Goal: Task Accomplishment & Management: Manage account settings

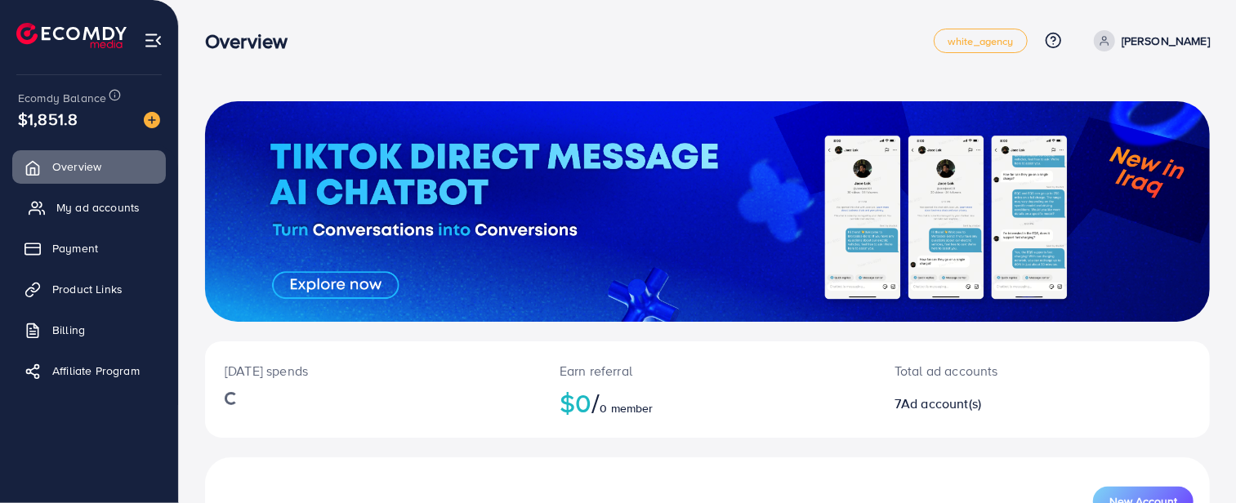
click at [92, 213] on span "My ad accounts" at bounding box center [97, 207] width 83 height 16
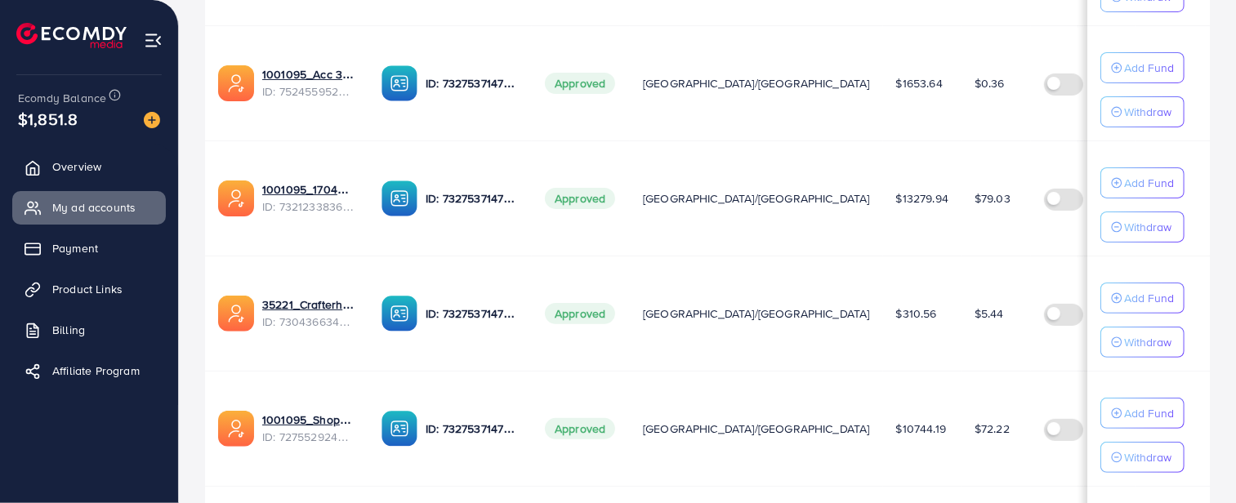
scroll to position [544, 0]
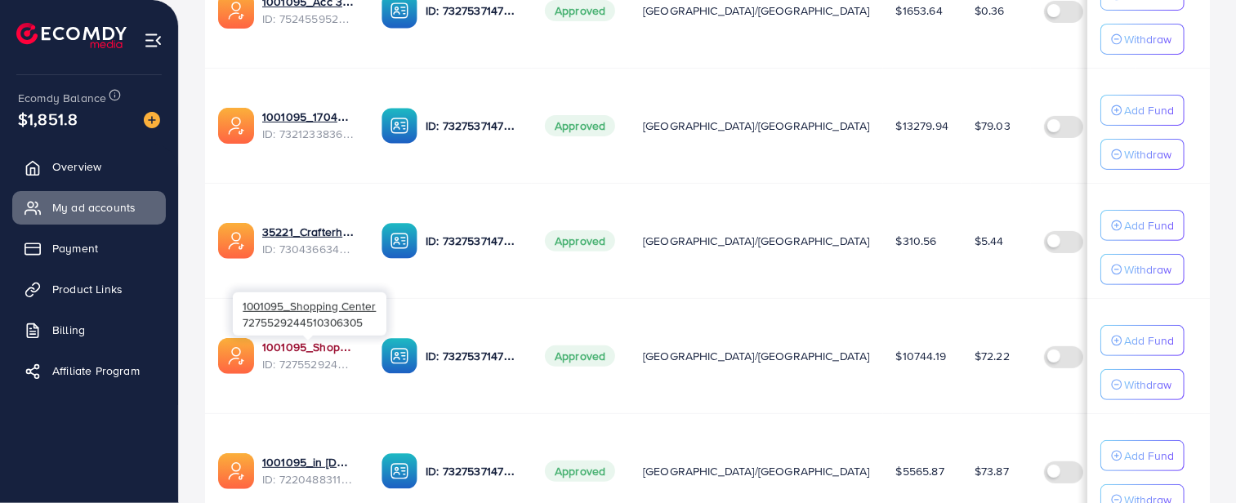
click at [293, 346] on link "1001095_Shopping Center" at bounding box center [308, 347] width 93 height 16
click at [294, 347] on link "1001095_Shopping Center" at bounding box center [308, 347] width 93 height 16
click at [292, 348] on link "1001095_Shopping Center" at bounding box center [308, 347] width 93 height 16
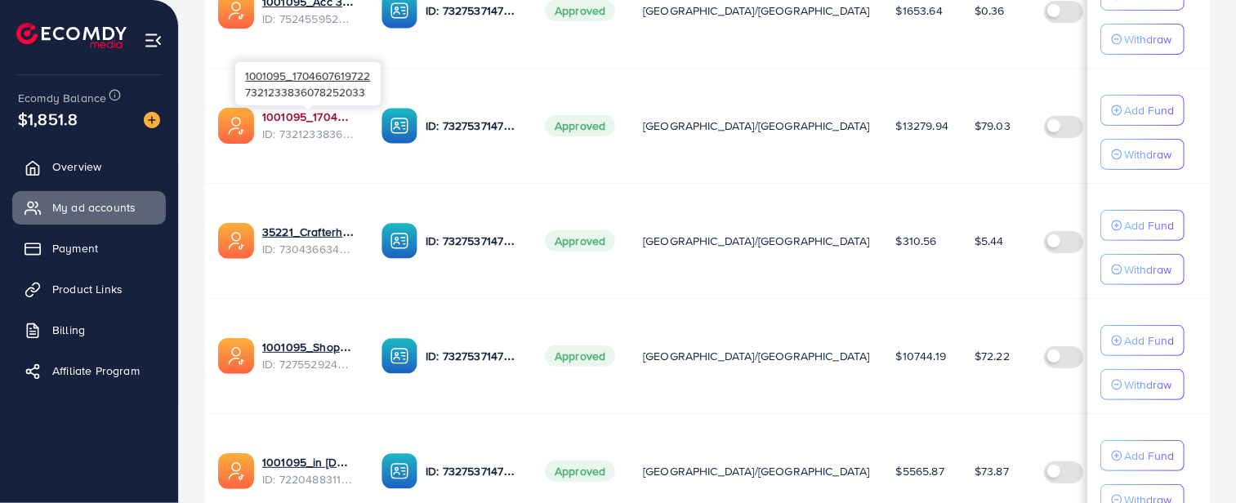
click at [275, 110] on link "1001095_1704607619722" at bounding box center [308, 117] width 93 height 16
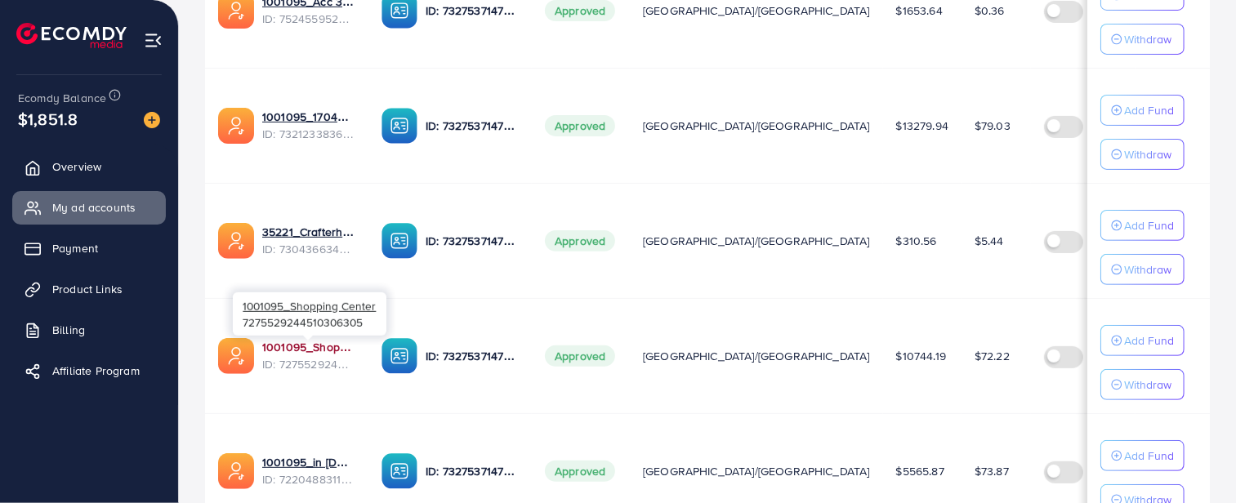
click at [299, 348] on link "1001095_Shopping Center" at bounding box center [308, 347] width 93 height 16
